Goal: Information Seeking & Learning: Learn about a topic

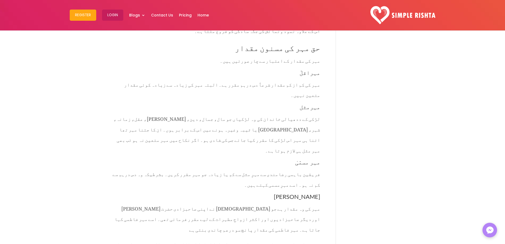
scroll to position [1049, 0]
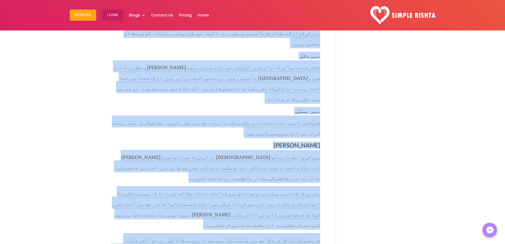
drag, startPoint x: 319, startPoint y: 54, endPoint x: 144, endPoint y: 178, distance: 214.4
copy article "حق مہر کے احکامات، مقدار اور شرعی حیثیت دسمبر 28, 2023 | ازدواجی زندگی , شادی ا…"
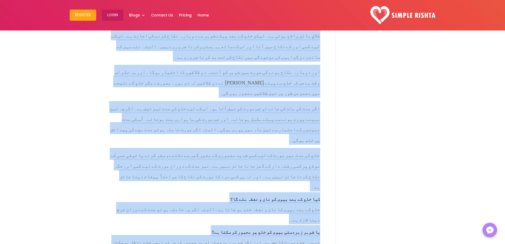
scroll to position [1541, 0]
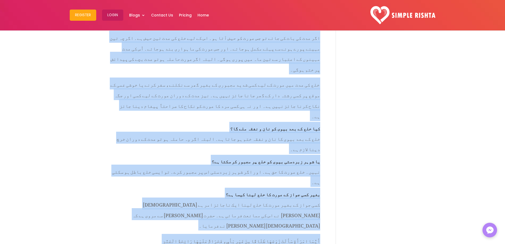
drag, startPoint x: 325, startPoint y: 135, endPoint x: 249, endPoint y: 90, distance: 88.2
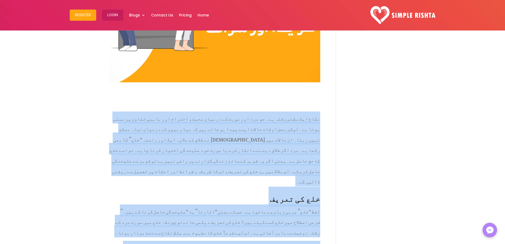
scroll to position [0, 0]
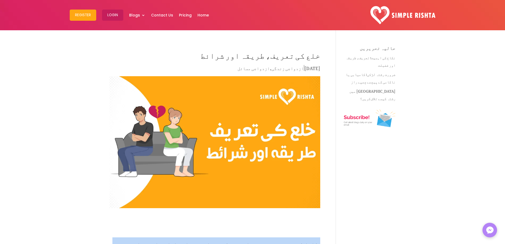
copy div "lore ips dolo sita co۔ ad eli sed doei te incidi utla، etdolo mag aliqu enima m…"
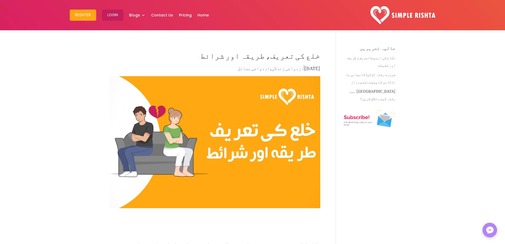
click at [301, 55] on h1 "خلع کی تعریف، طریقہ اور شرائط" at bounding box center [215, 55] width 211 height 19
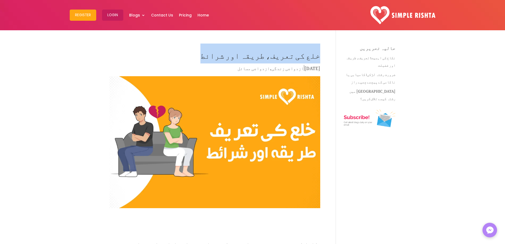
click at [301, 55] on h1 "خلع کی تعریف، طریقہ اور شرائط" at bounding box center [215, 55] width 211 height 19
copy div "خلع کی تعریف، طریقہ اور شرائط"
